Goal: Task Accomplishment & Management: Complete application form

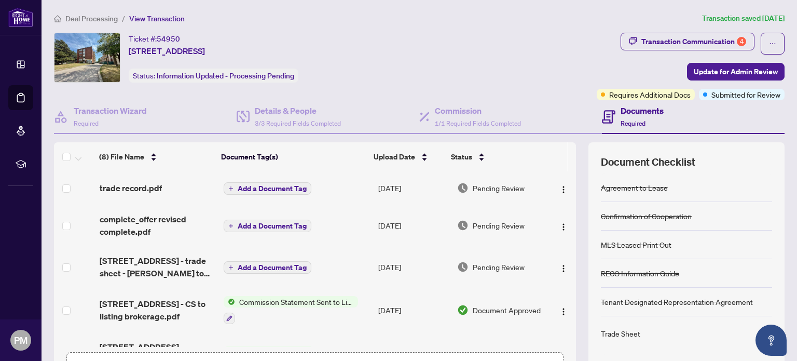
scroll to position [162, 0]
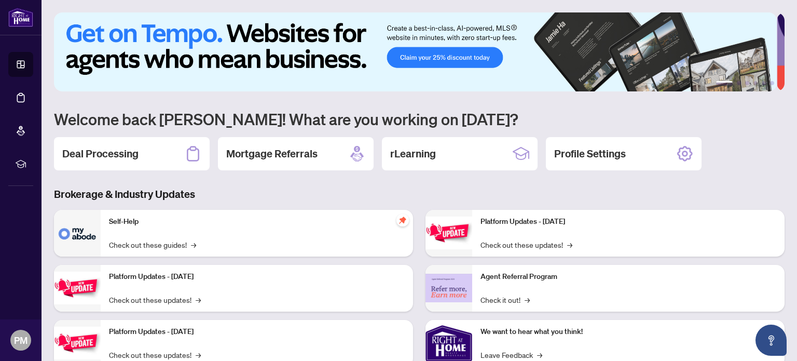
click at [99, 145] on div "Deal Processing" at bounding box center [132, 153] width 156 height 33
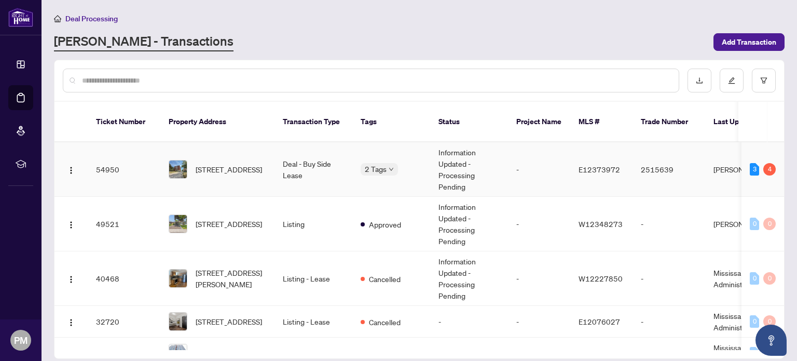
click at [312, 151] on td "Deal - Buy Side Lease" at bounding box center [314, 169] width 78 height 54
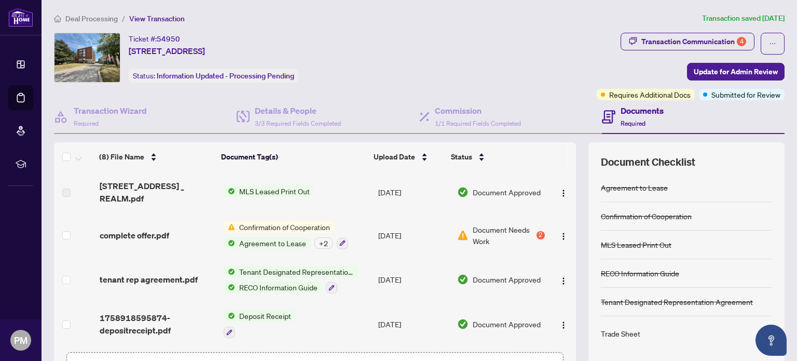
scroll to position [73, 0]
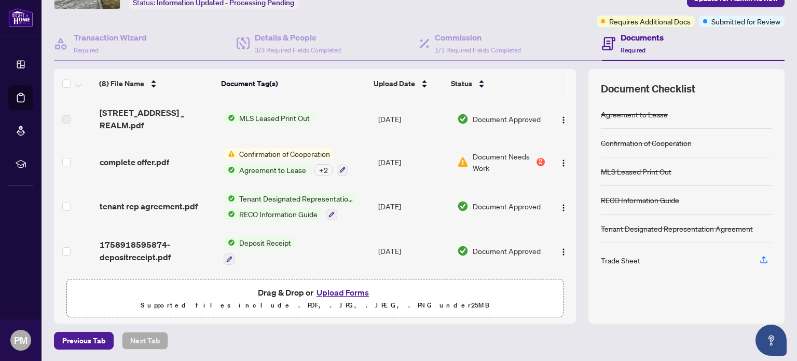
click at [324, 292] on button "Upload Forms" at bounding box center [342, 291] width 59 height 13
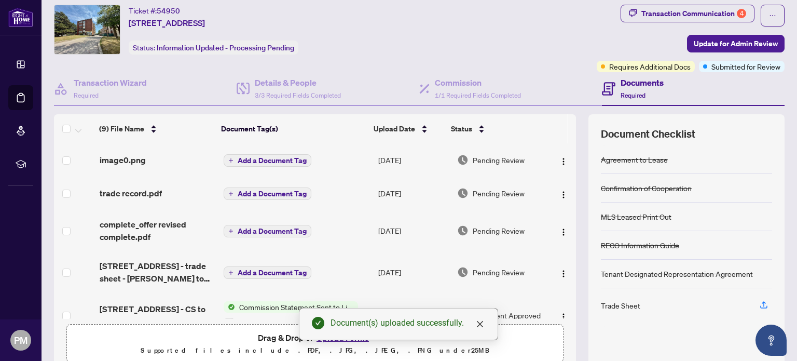
scroll to position [0, 0]
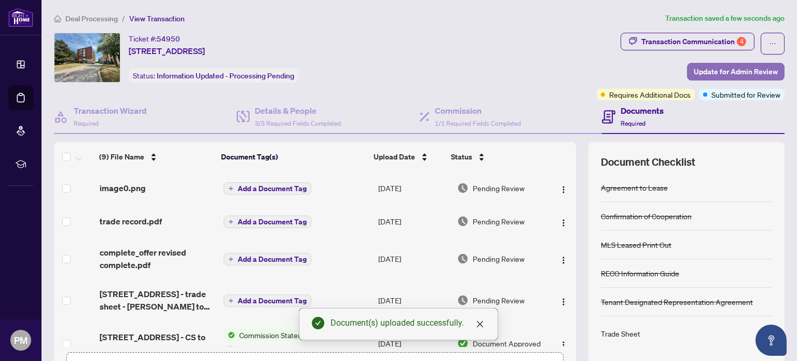
click at [725, 73] on span "Update for Admin Review" at bounding box center [736, 71] width 84 height 17
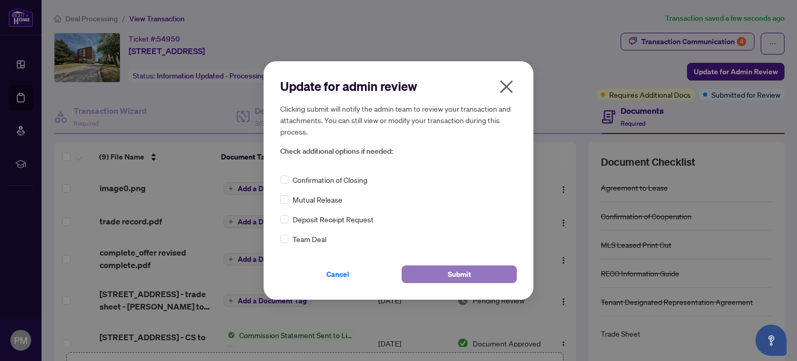
click at [461, 272] on span "Submit" at bounding box center [459, 274] width 23 height 17
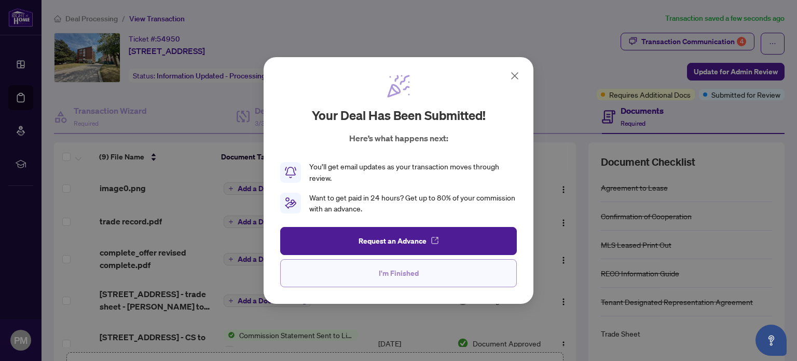
click at [403, 278] on span "I'm Finished" at bounding box center [399, 273] width 40 height 17
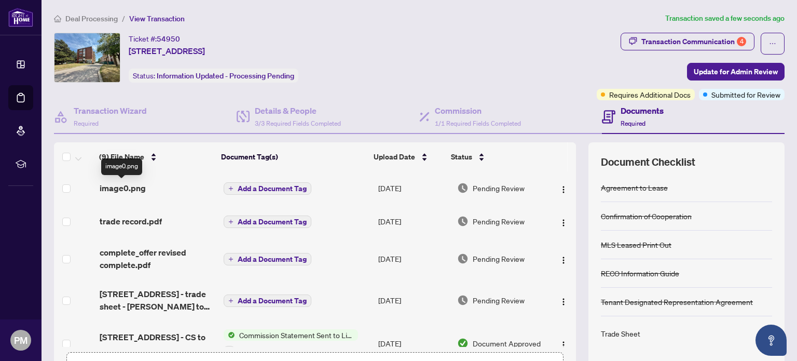
click at [110, 187] on span "image0.png" at bounding box center [123, 188] width 46 height 12
